Goal: Find specific page/section: Find specific page/section

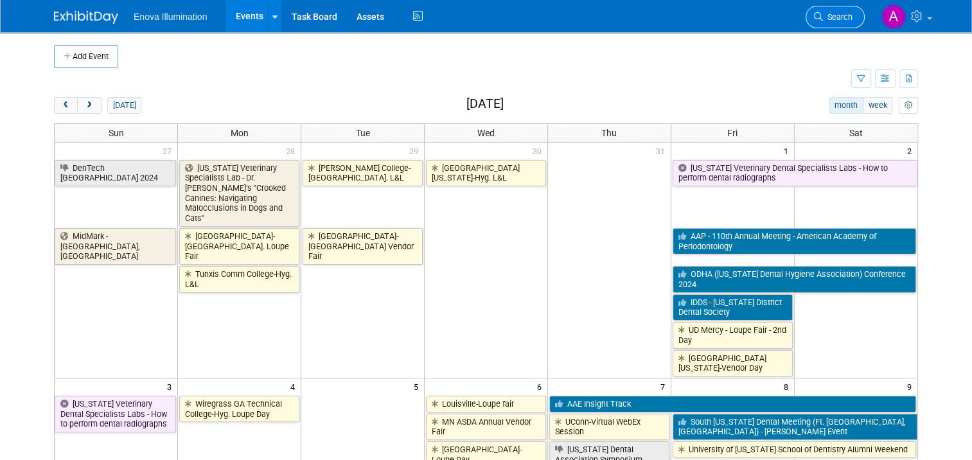
click at [853, 15] on span "Search" at bounding box center [838, 17] width 30 height 10
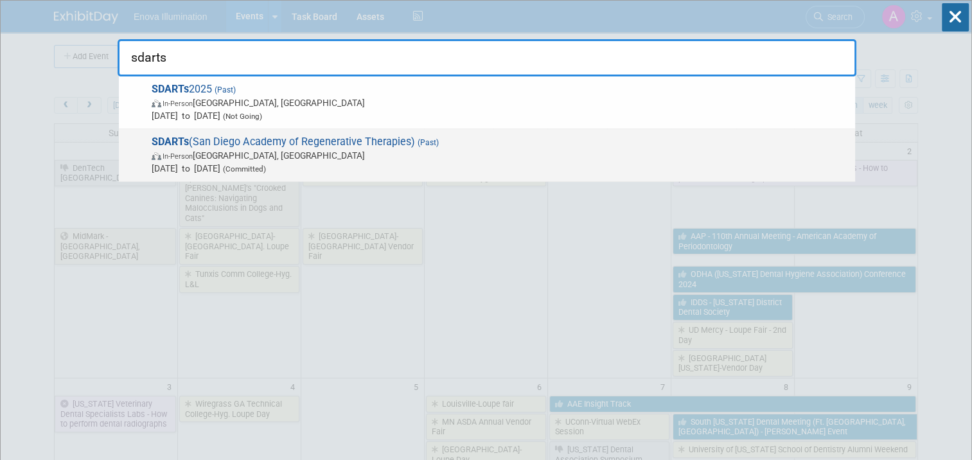
type input "sdarts"
click at [190, 139] on span "SDARTs (San Diego Academy of Regenerative Therapies) (Past) In-Person San Diego…" at bounding box center [498, 155] width 701 height 39
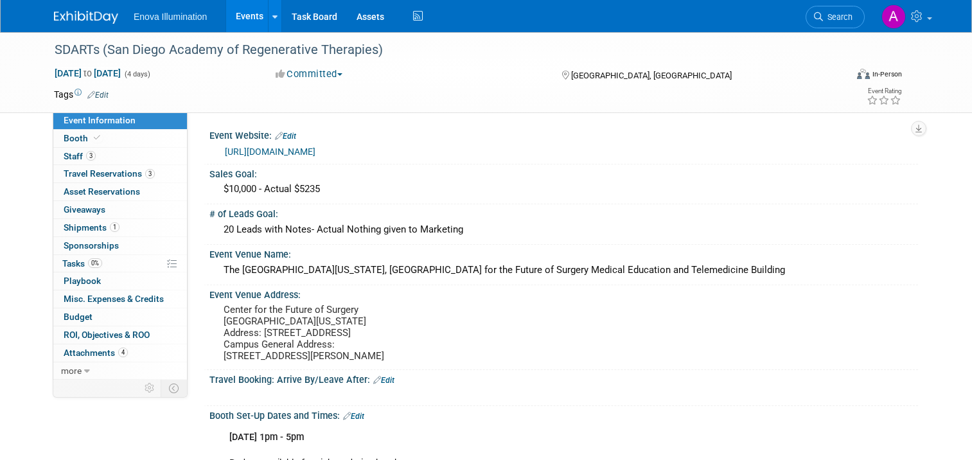
click at [197, 49] on div "SDARTs (San Diego Academy of Regenerative Therapies)" at bounding box center [440, 50] width 780 height 23
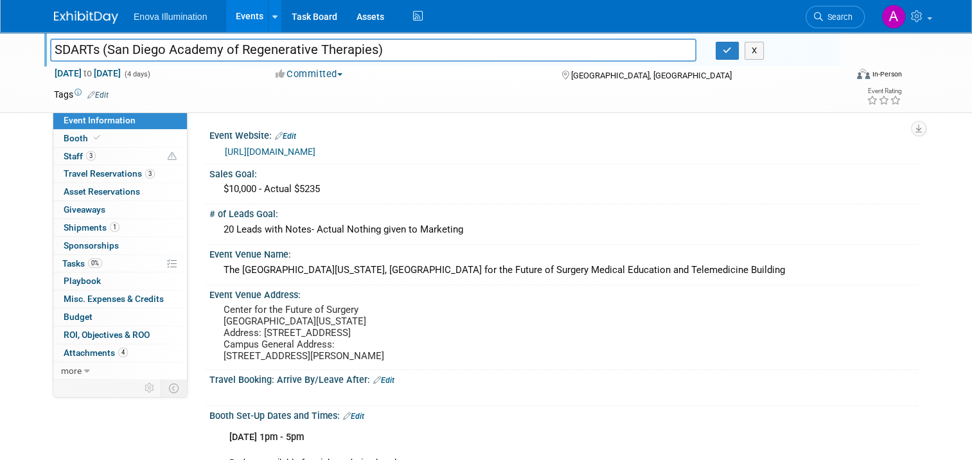
click at [103, 49] on input "SDARTs (San Diego Academy of Regenerative Therapies)" at bounding box center [373, 50] width 646 height 22
drag, startPoint x: 101, startPoint y: 49, endPoint x: 365, endPoint y: 49, distance: 264.1
click at [365, 49] on input "SDARTs (San Diego Academy of Regenerative Therapies)" at bounding box center [373, 50] width 646 height 22
click at [840, 12] on span "Search" at bounding box center [838, 17] width 30 height 10
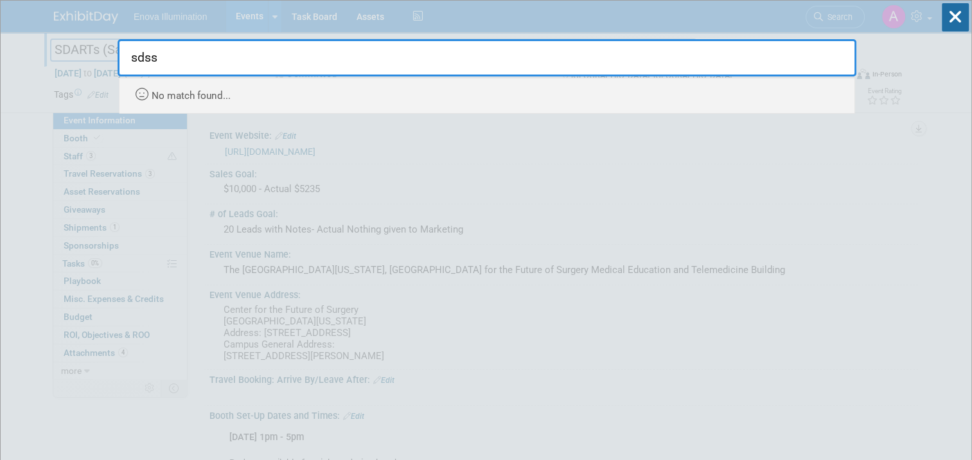
type input "sdss"
drag, startPoint x: 177, startPoint y: 57, endPoint x: 109, endPoint y: 53, distance: 67.6
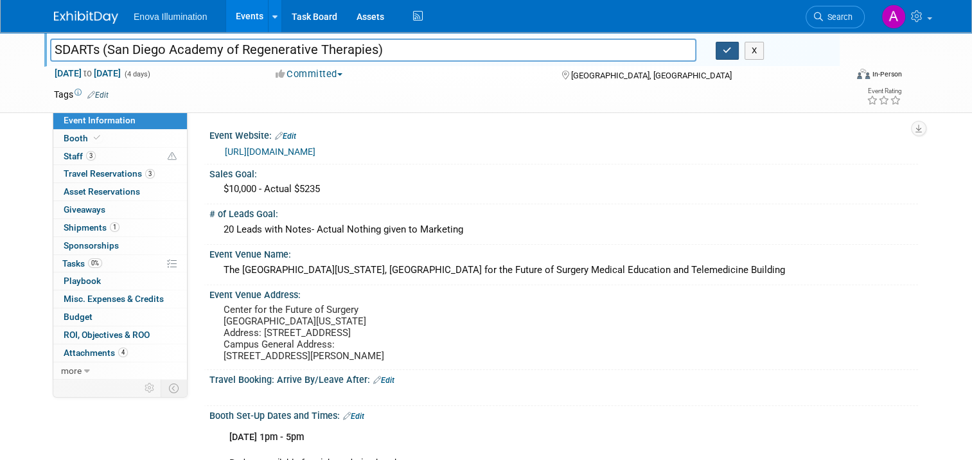
click at [729, 53] on icon "button" at bounding box center [727, 50] width 9 height 8
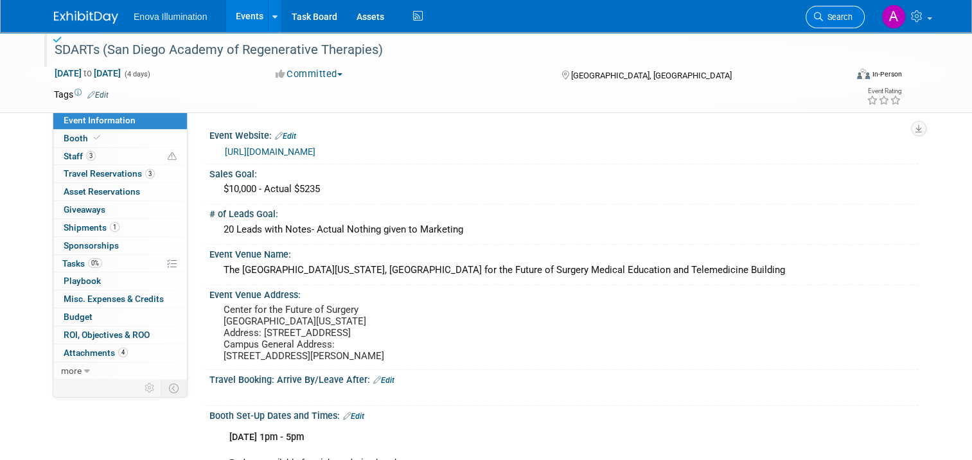
click at [842, 13] on span "Search" at bounding box center [838, 17] width 30 height 10
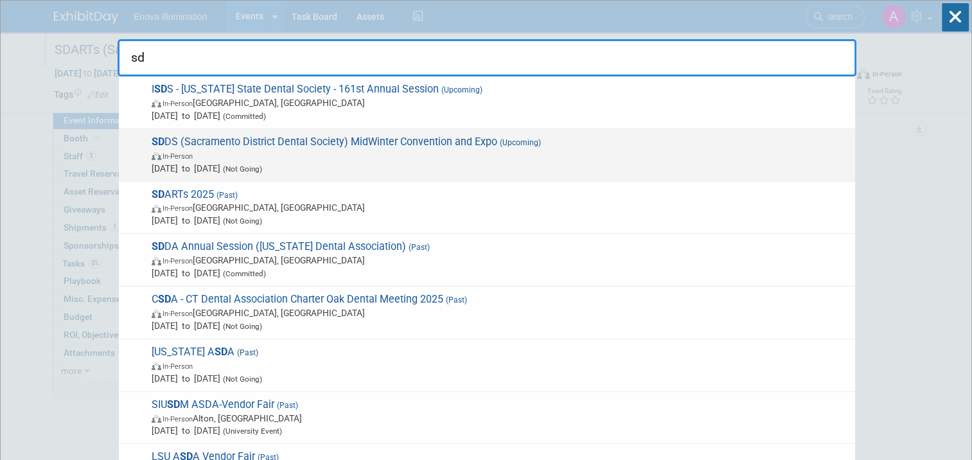
type input "sd"
click at [247, 143] on span "SD DS (Sacramento District Dental Society) MidWinter Convention and Expo (Upcom…" at bounding box center [498, 155] width 701 height 39
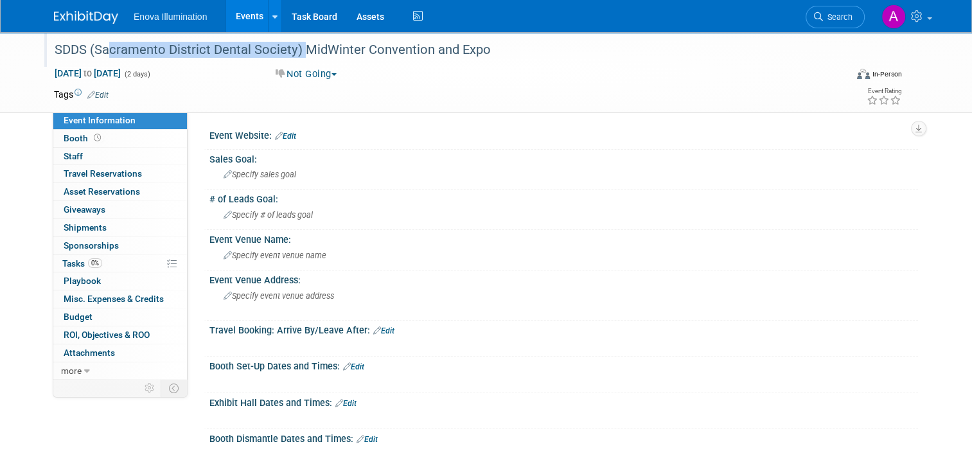
drag, startPoint x: 88, startPoint y: 49, endPoint x: 285, endPoint y: 56, distance: 196.8
click at [285, 56] on div "SDDS (Sacramento District Dental Society) MidWinter Convention and Expo" at bounding box center [440, 50] width 780 height 23
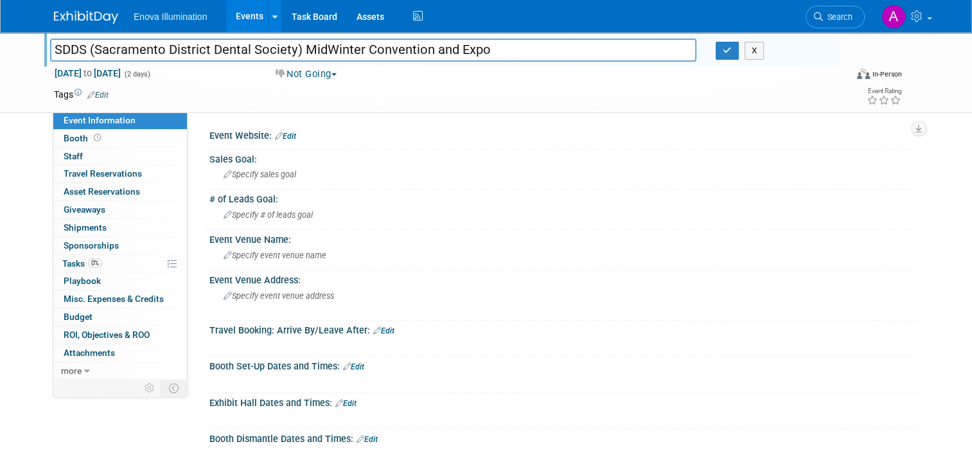
click at [118, 38] on div at bounding box center [445, 37] width 790 height 11
drag, startPoint x: 87, startPoint y: 48, endPoint x: 283, endPoint y: 53, distance: 196.0
click at [283, 53] on input "SDDS (Sacramento District Dental Society) MidWinter Convention and Expo" at bounding box center [373, 50] width 646 height 22
